Goal: Information Seeking & Learning: Learn about a topic

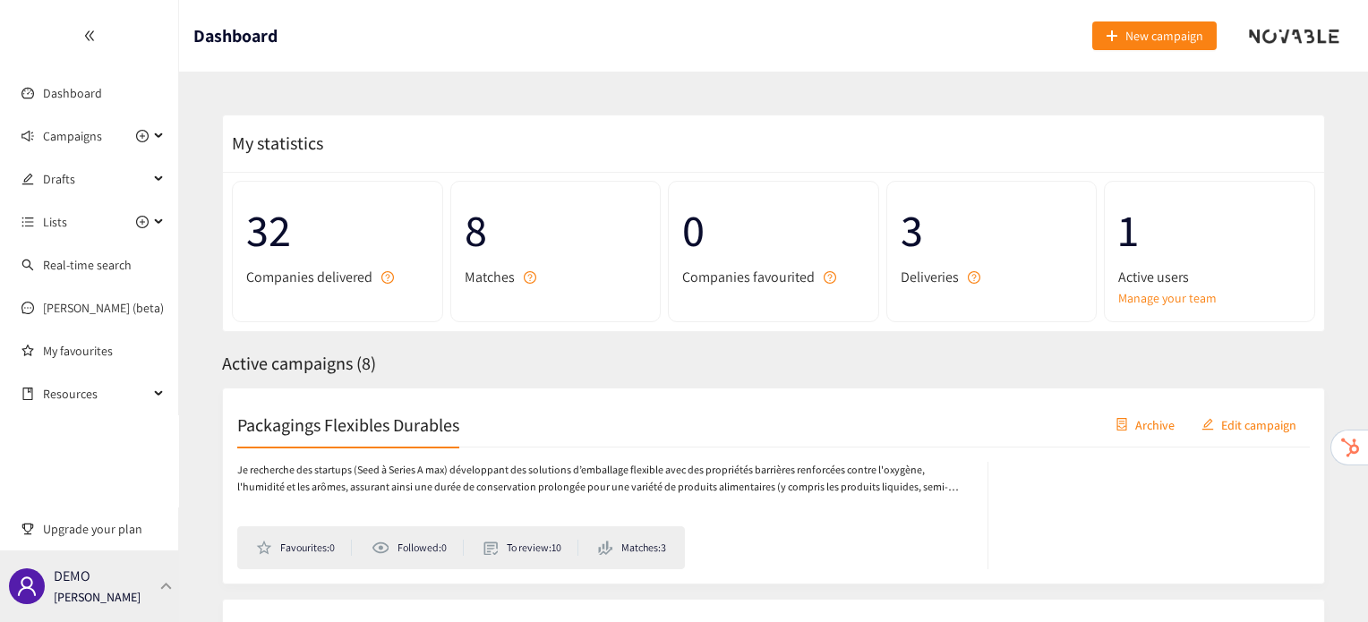
click at [91, 569] on div "DEMO [PERSON_NAME]" at bounding box center [89, 587] width 179 height 72
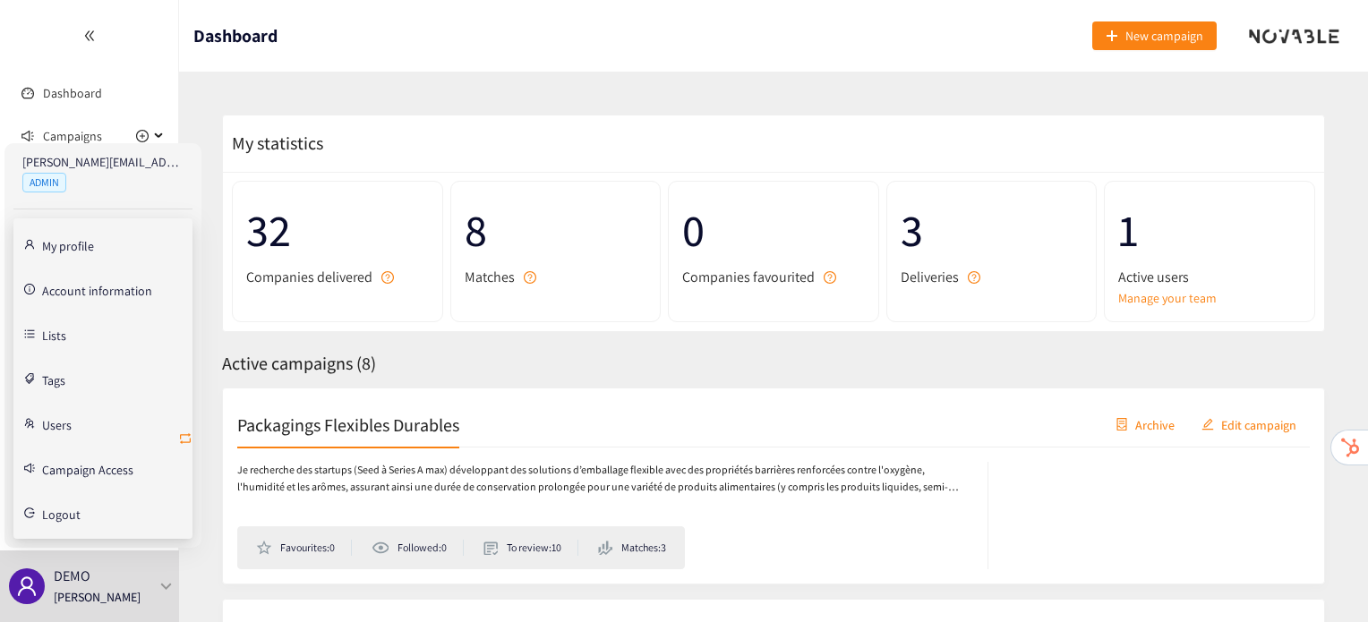
click at [179, 439] on icon "retweet" at bounding box center [185, 439] width 14 height 14
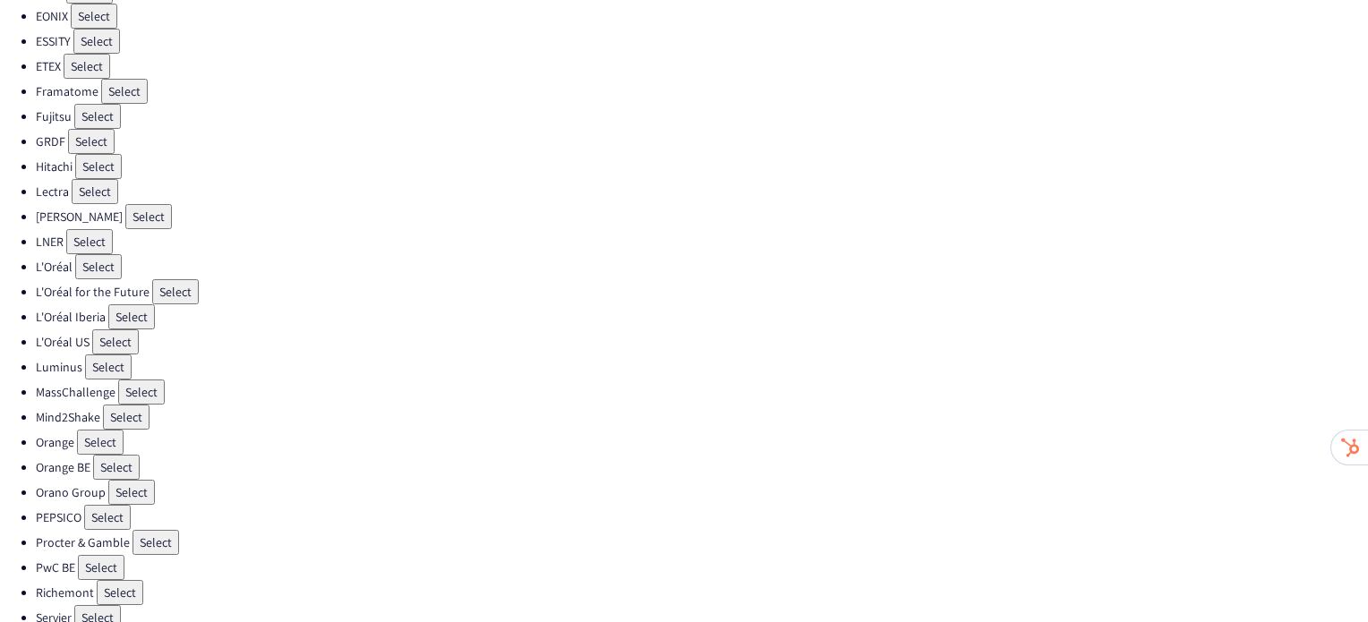
scroll to position [401, 0]
click at [163, 282] on button "Select" at bounding box center [175, 293] width 47 height 25
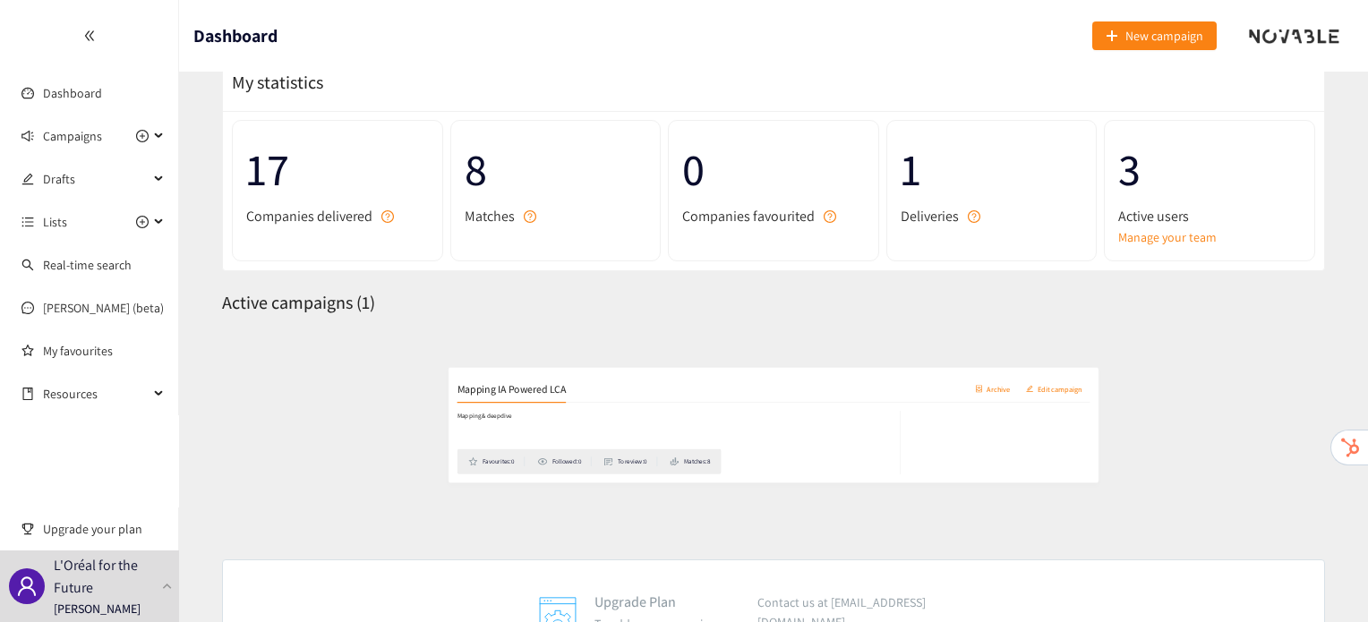
scroll to position [63, 0]
click at [361, 371] on h2 "Mapping IA Powered LCA" at bounding box center [329, 361] width 184 height 25
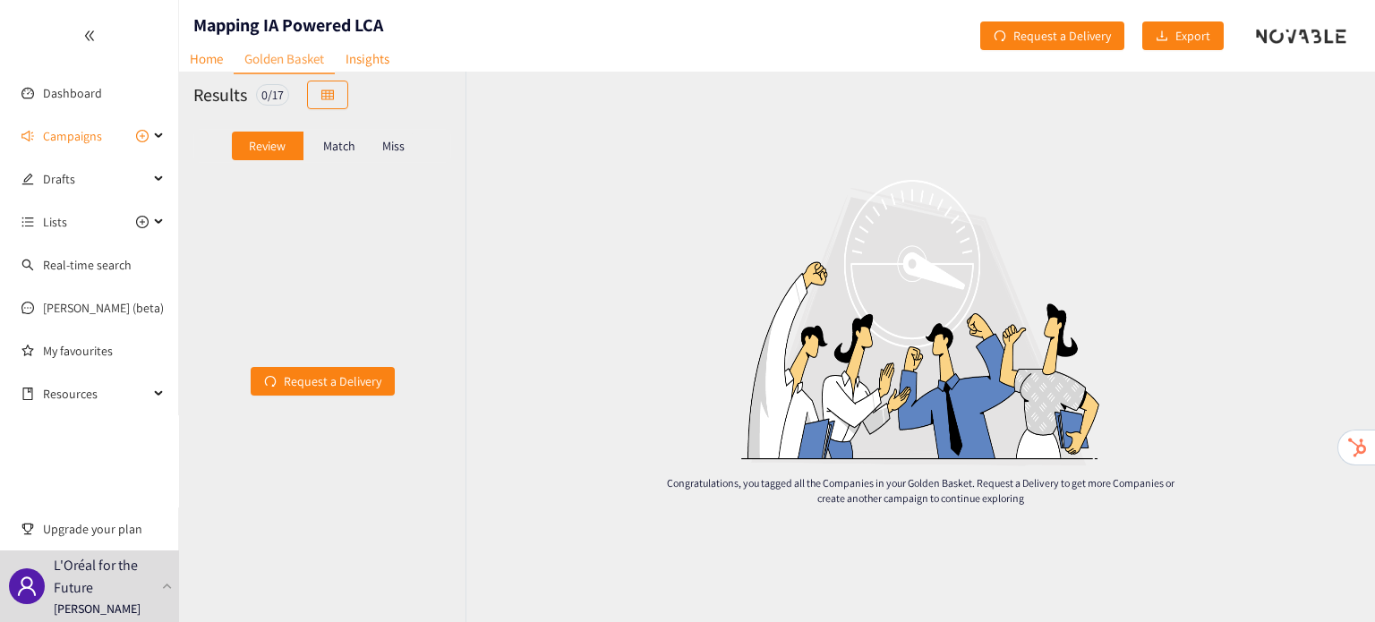
click at [316, 150] on div "Match" at bounding box center [340, 146] width 72 height 29
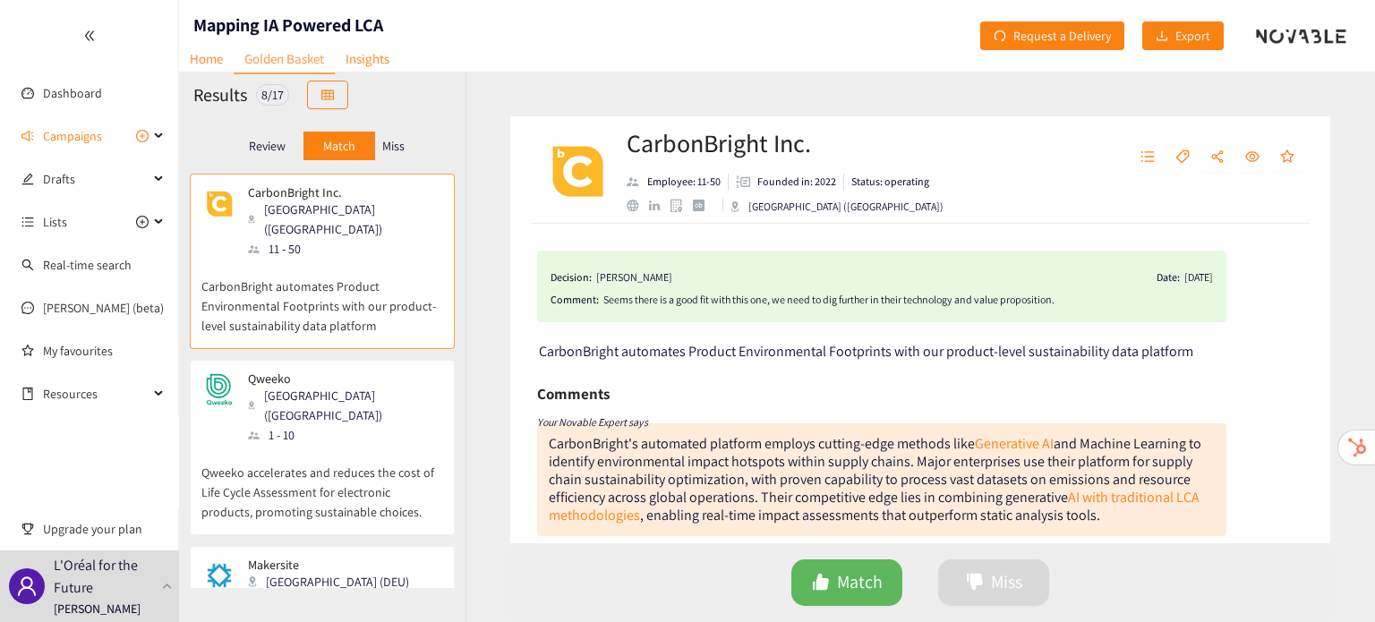
click at [337, 450] on p "Qweeko accelerates and reduces the cost of Life Cycle Assessment for electronic…" at bounding box center [322, 483] width 242 height 77
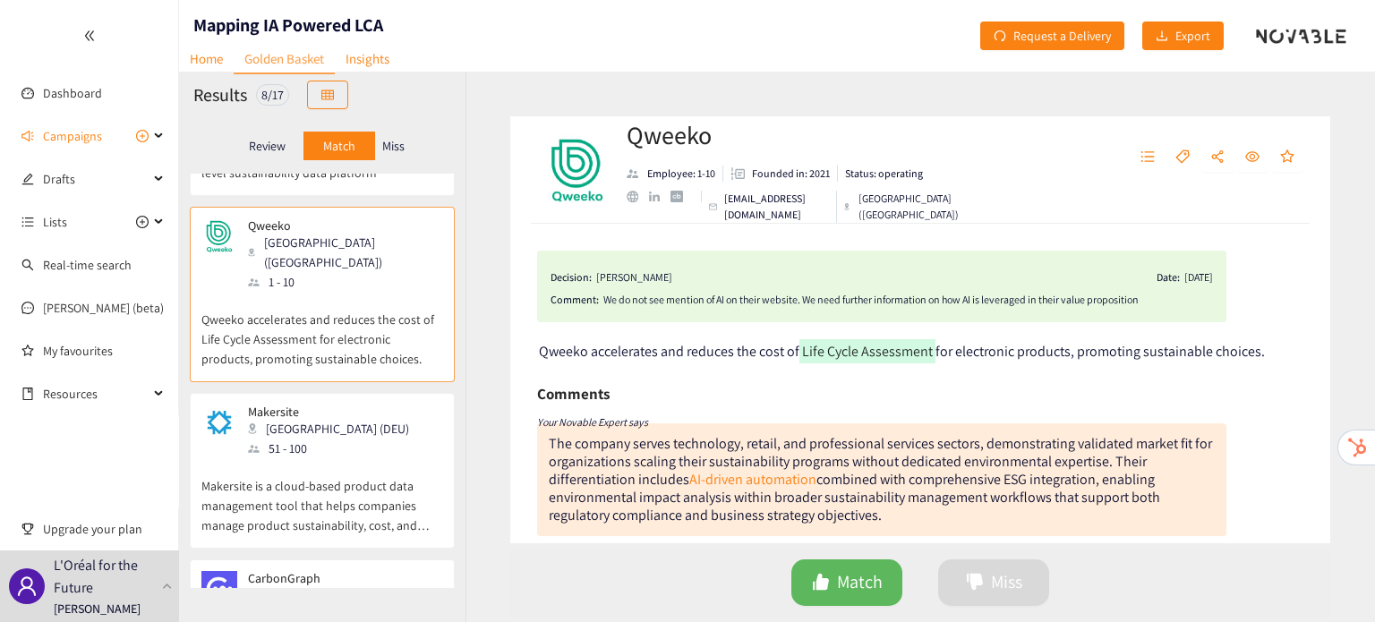
scroll to position [154, 0]
click at [346, 465] on p "Makersite is a cloud-based product data management tool that helps companies ma…" at bounding box center [322, 496] width 242 height 77
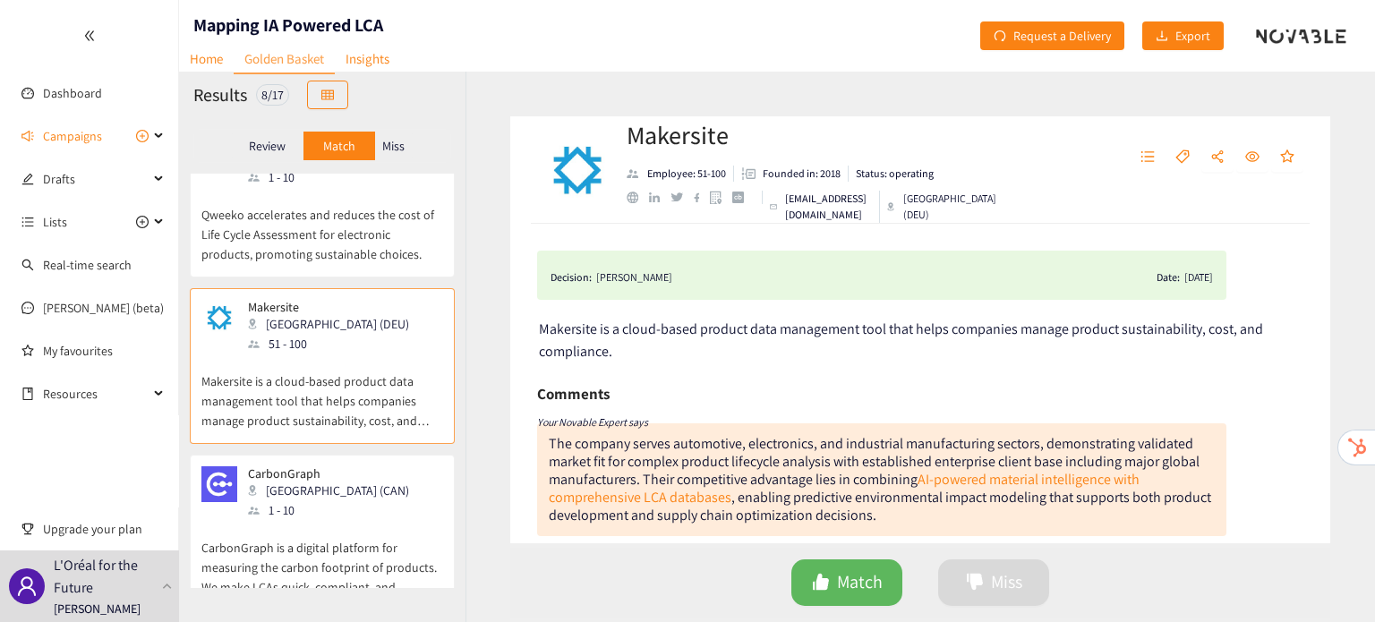
scroll to position [261, 0]
click at [346, 465] on div "CarbonGraph Toronto ([GEOGRAPHIC_DATA]) 1 - 10" at bounding box center [322, 490] width 242 height 54
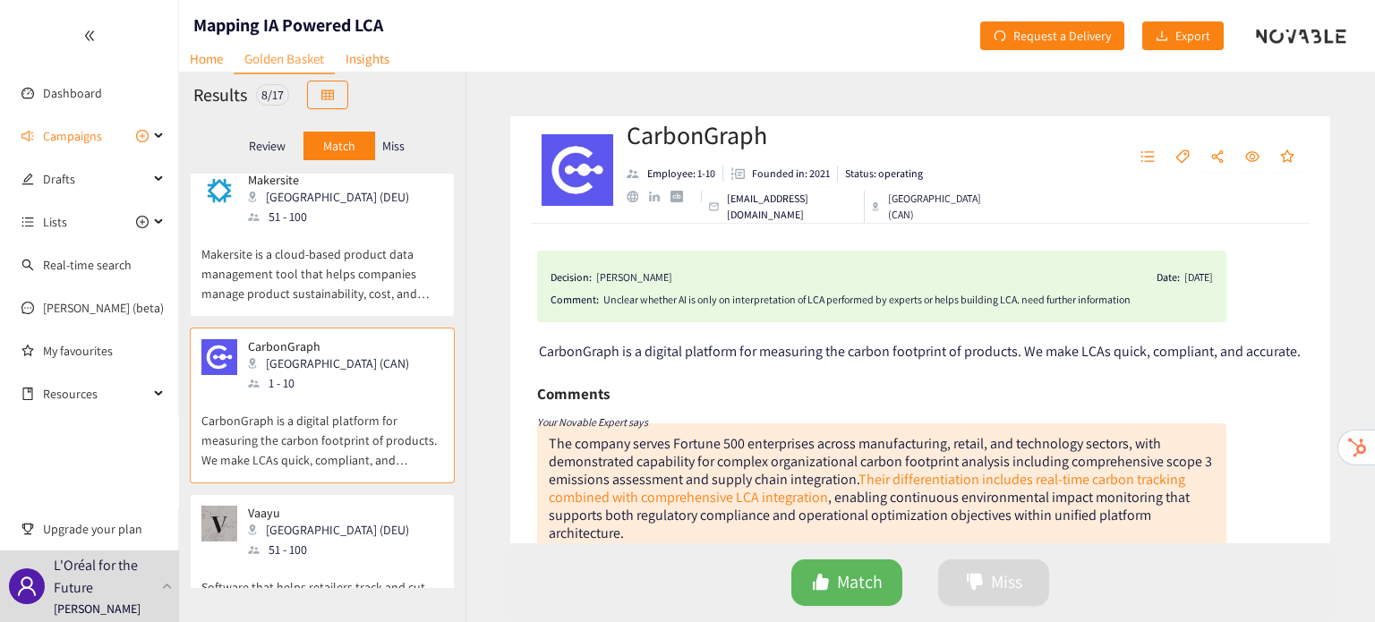
scroll to position [400, 0]
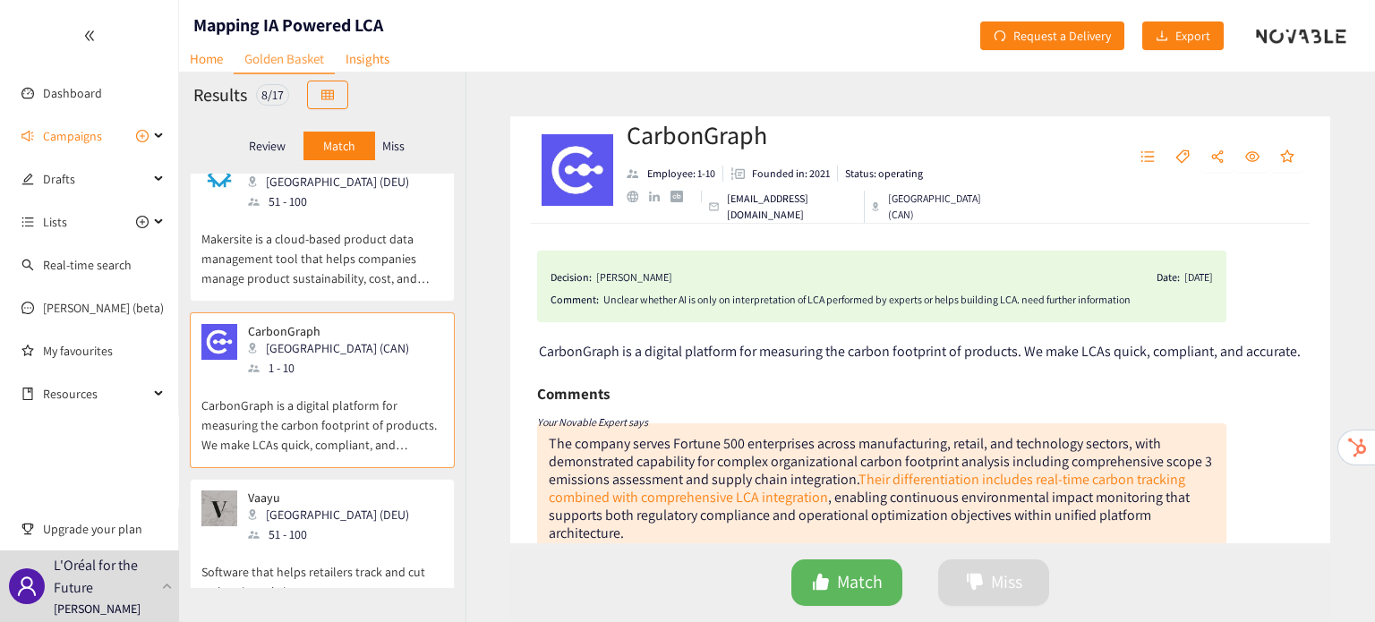
click at [346, 491] on div "[PERSON_NAME] (DEU) 51 - 100" at bounding box center [322, 518] width 242 height 54
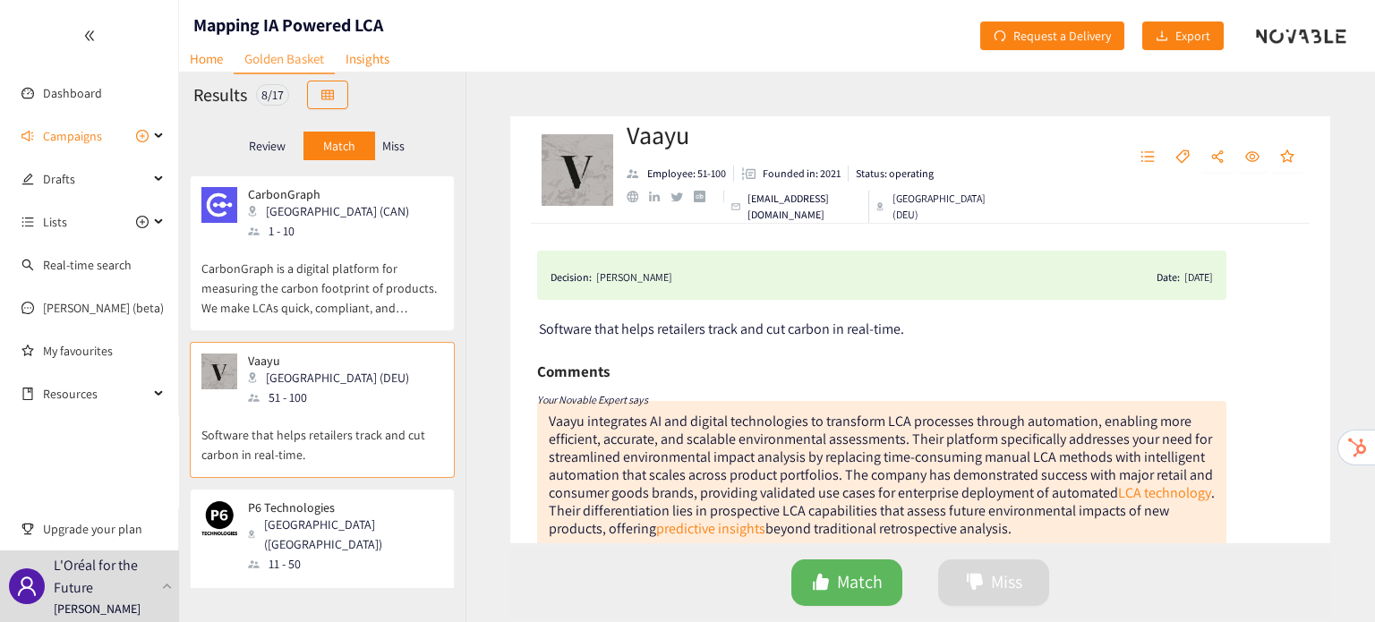
scroll to position [552, 0]
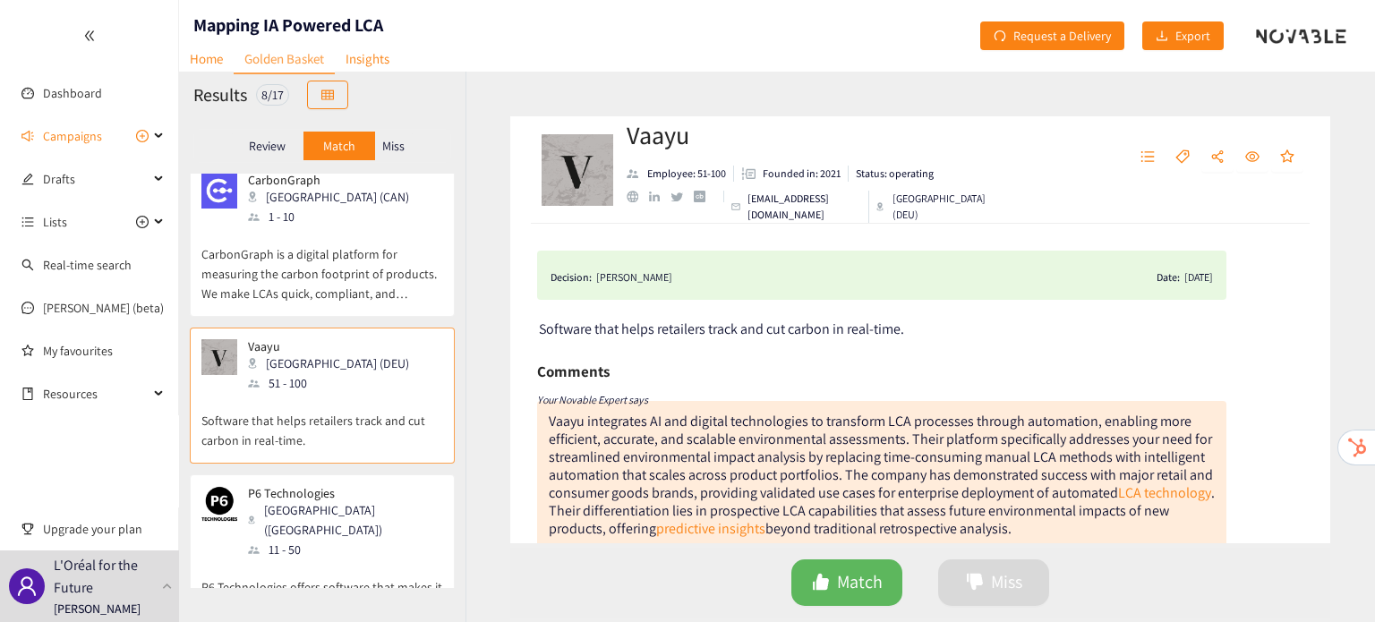
click at [346, 486] on div "P6 Technologies [GEOGRAPHIC_DATA] ([GEOGRAPHIC_DATA]) 11 - 50" at bounding box center [322, 522] width 242 height 73
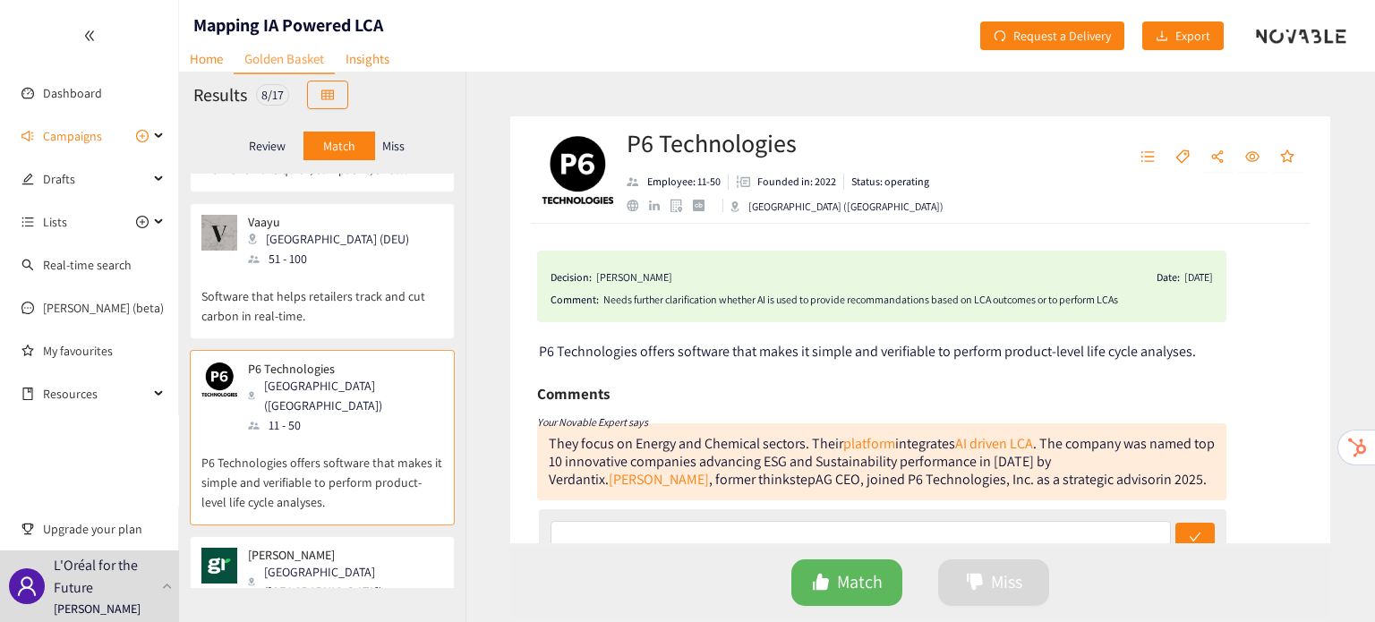
scroll to position [720, 0]
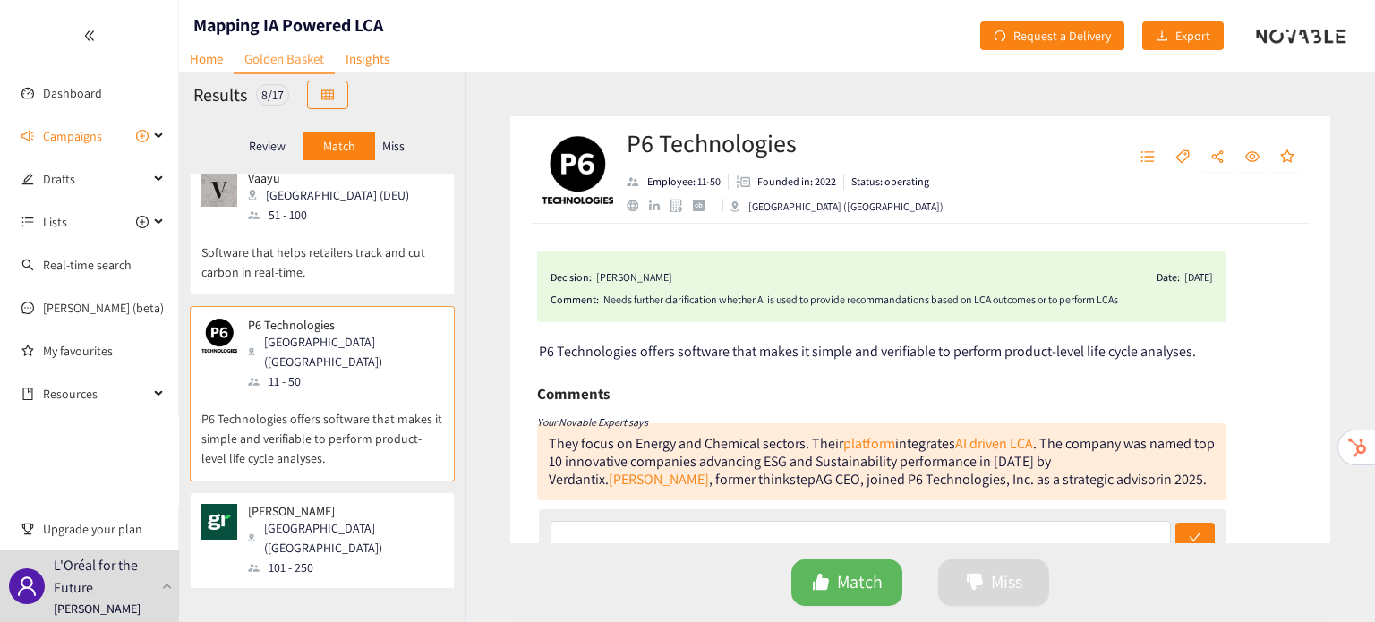
click at [346, 504] on div "[PERSON_NAME] ([GEOGRAPHIC_DATA]) 101 - 250" at bounding box center [322, 540] width 242 height 73
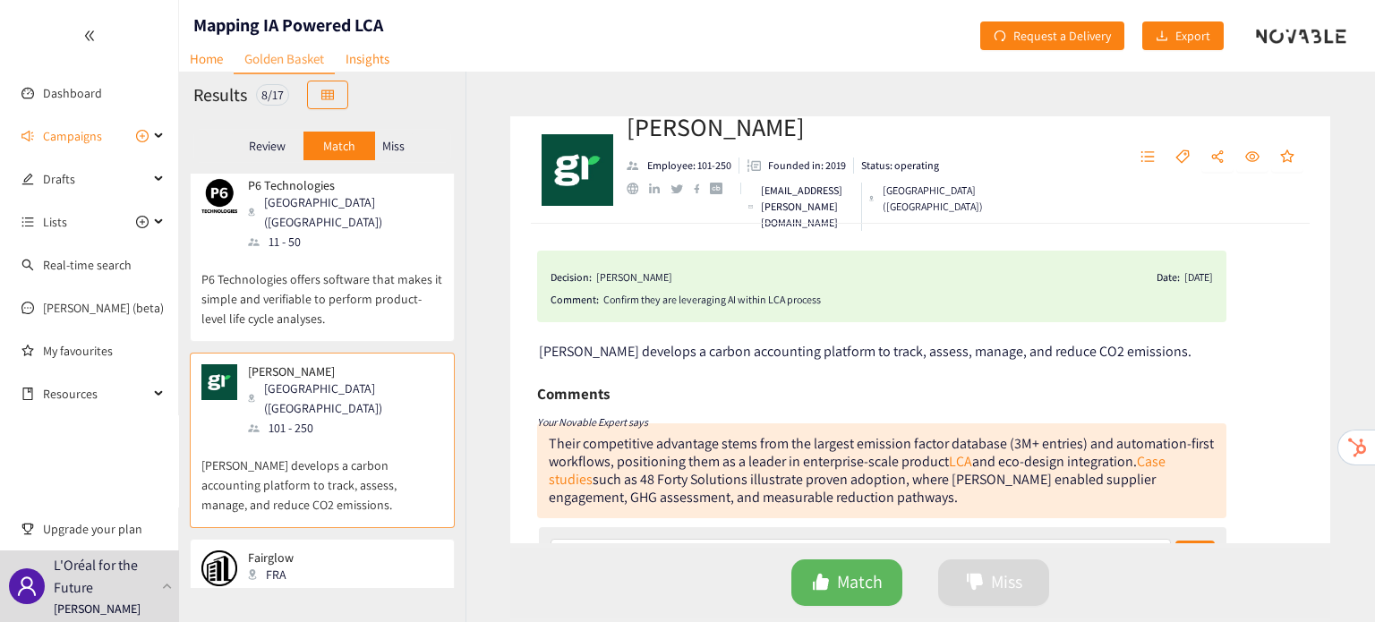
scroll to position [869, 0]
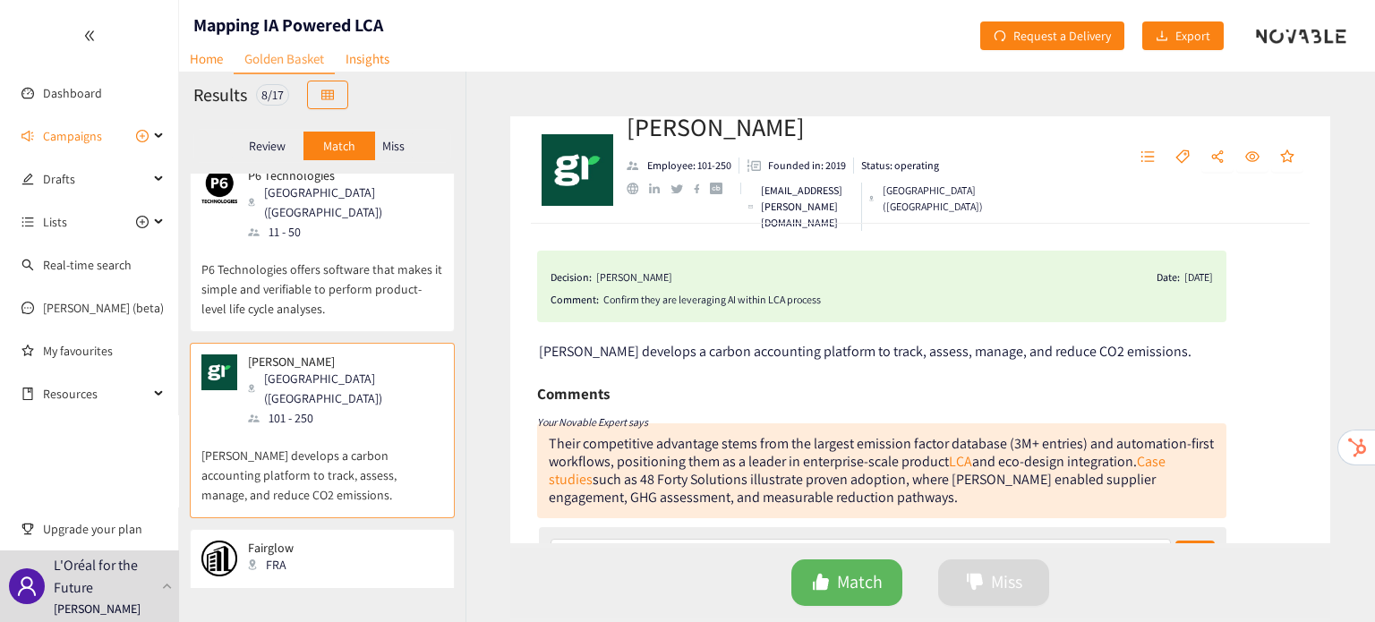
click at [346, 541] on div "Fairglow FRA" at bounding box center [322, 559] width 242 height 36
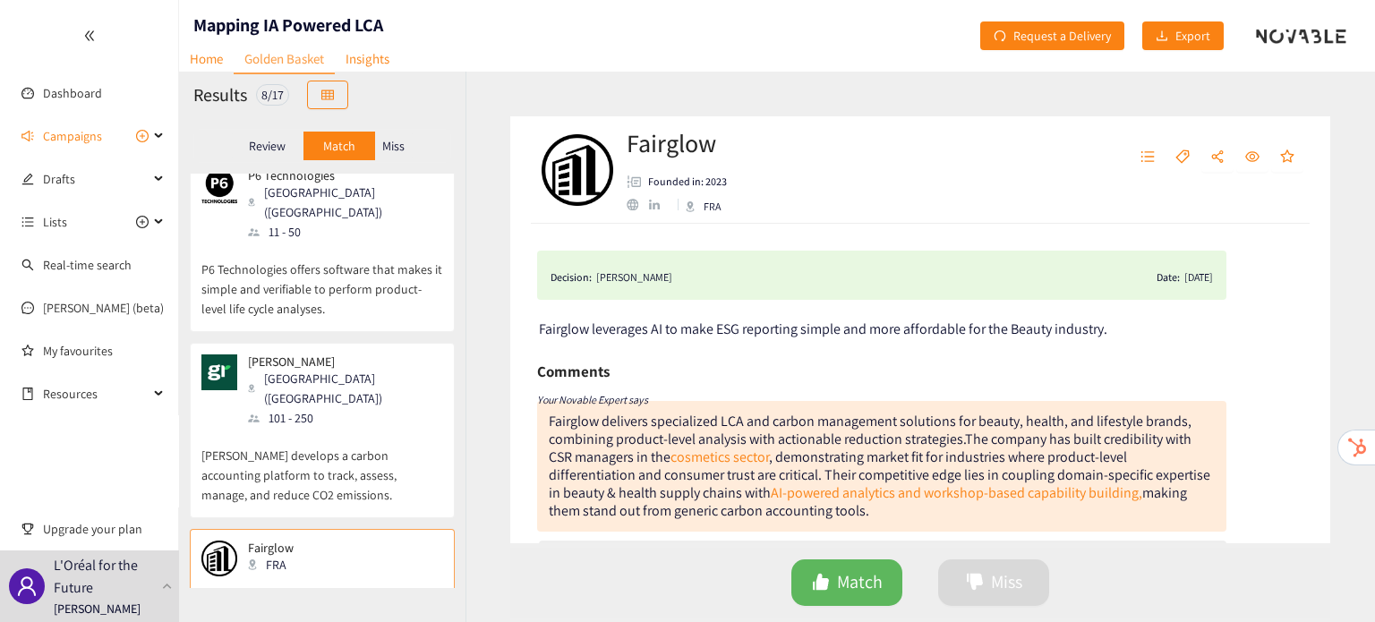
scroll to position [877, 0]
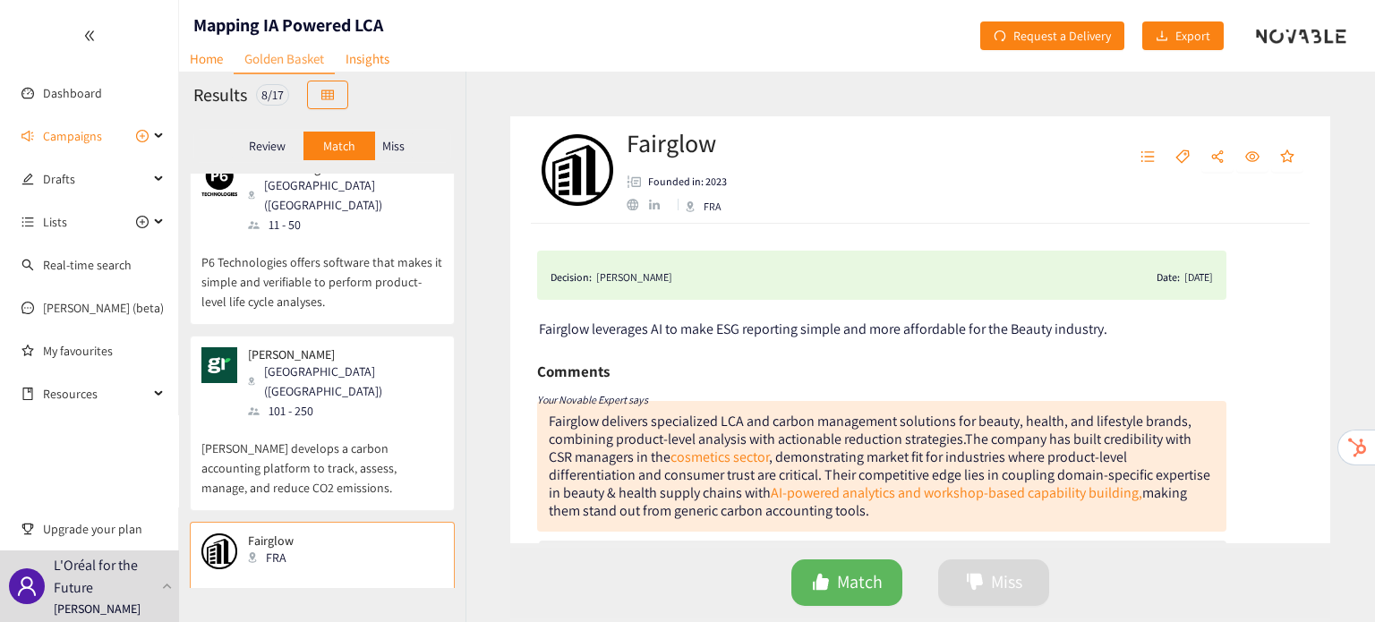
click at [381, 152] on div "Miss" at bounding box center [394, 146] width 38 height 29
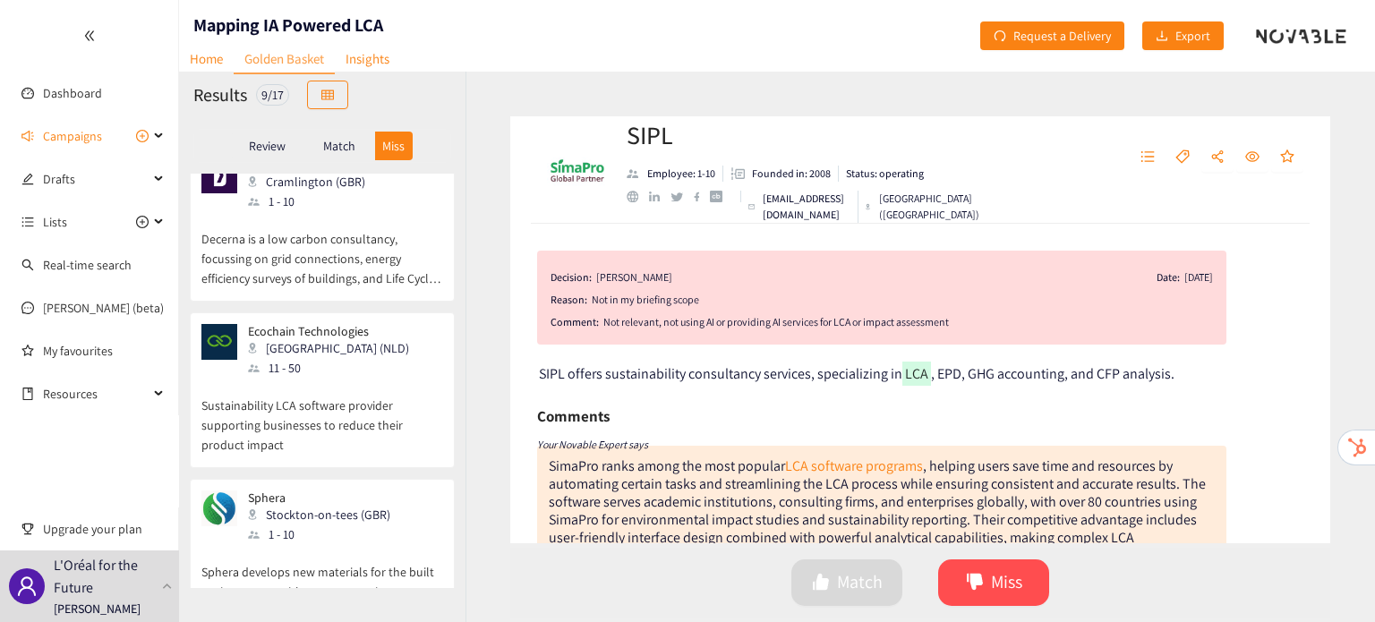
scroll to position [1039, 0]
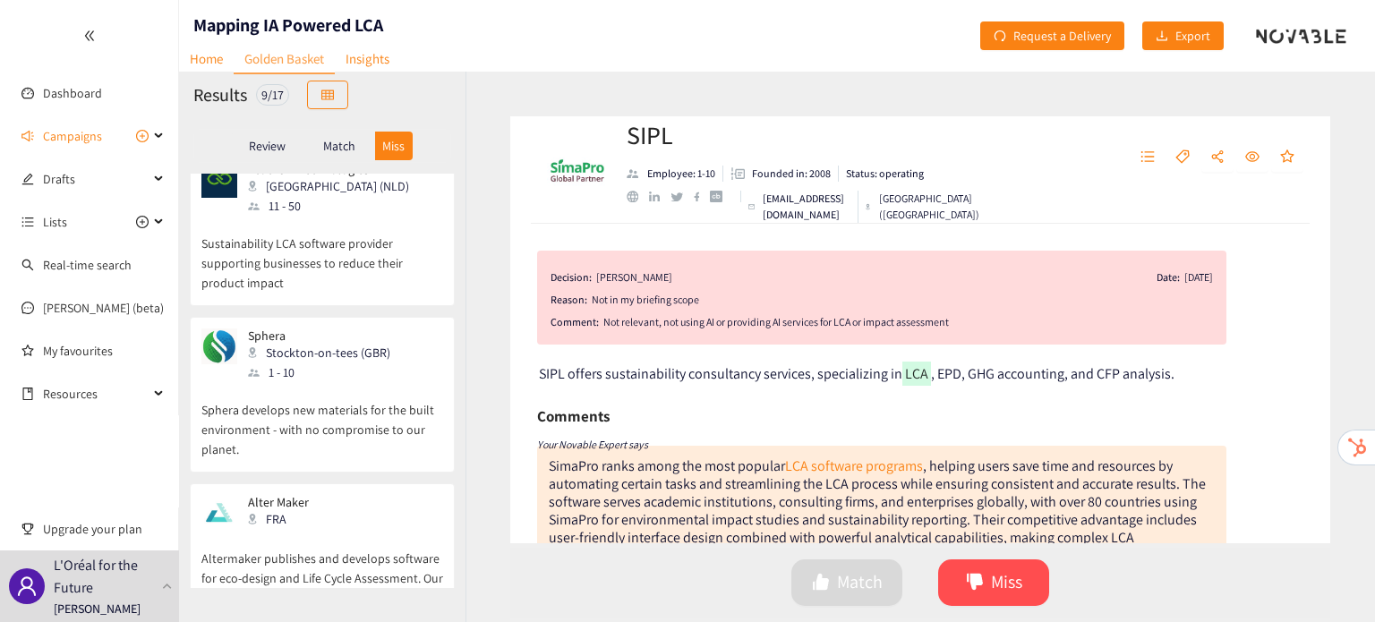
click at [355, 531] on p "Altermaker publishes and develops software for eco-design and Life Cycle Assess…" at bounding box center [322, 569] width 242 height 77
